Goal: Task Accomplishment & Management: Manage account settings

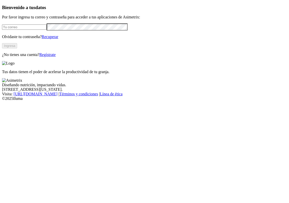
click at [47, 30] on input "email" at bounding box center [24, 26] width 45 height 5
type input "[PERSON_NAME][EMAIL_ADDRESS][PERSON_NAME][DOMAIN_NAME]"
click at [17, 48] on button "Ingresa" at bounding box center [9, 45] width 15 height 5
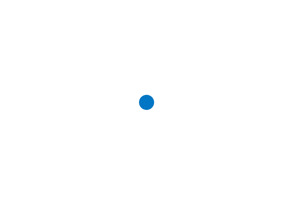
click at [166, 77] on icon at bounding box center [146, 101] width 50 height 50
